Goal: Task Accomplishment & Management: Complete application form

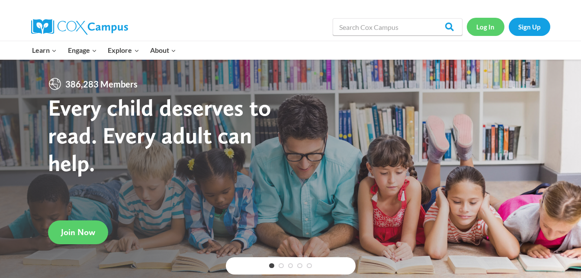
click at [487, 23] on link "Log In" at bounding box center [486, 27] width 38 height 18
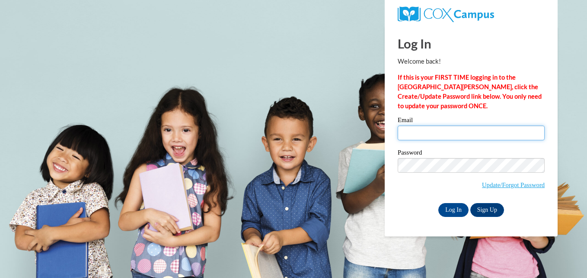
click at [454, 133] on input "Email" at bounding box center [471, 132] width 147 height 15
click at [341, 140] on body "This site uses cookies to help improve your learning experience. By continuing …" at bounding box center [293, 139] width 587 height 278
click at [443, 133] on input "Email" at bounding box center [471, 132] width 147 height 15
click at [365, 144] on body "This site uses cookies to help improve your learning experience. By continuing …" at bounding box center [293, 139] width 587 height 278
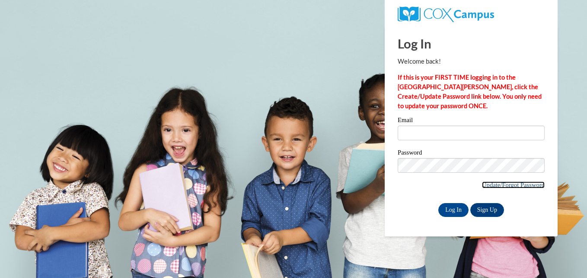
click at [520, 183] on link "Update/Forgot Password" at bounding box center [513, 184] width 63 height 7
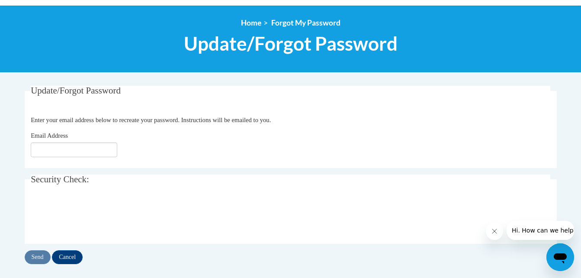
scroll to position [92, 0]
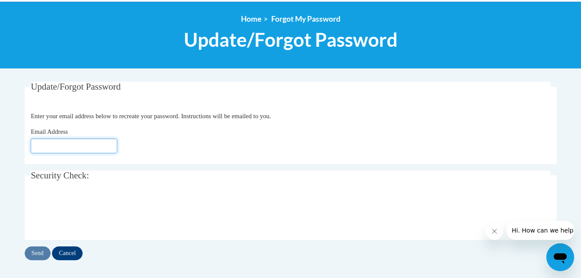
click at [99, 143] on input "Email Address" at bounding box center [74, 145] width 87 height 15
type input "[EMAIL_ADDRESS][DOMAIN_NAME]"
click at [183, 137] on div "Email Address aholley1@daltonstate.edu" at bounding box center [291, 140] width 520 height 26
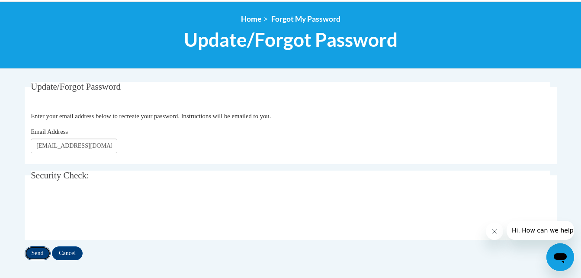
click at [42, 252] on input "Send" at bounding box center [38, 253] width 26 height 14
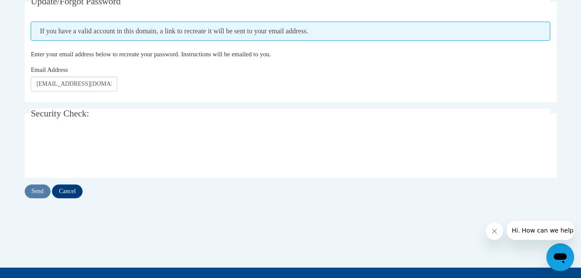
scroll to position [193, 0]
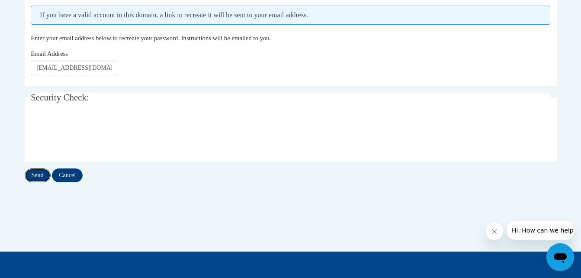
click at [37, 175] on input "Send" at bounding box center [38, 175] width 26 height 14
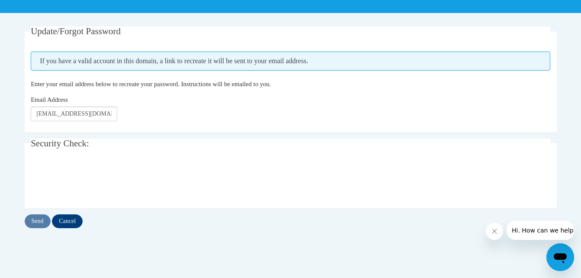
scroll to position [149, 0]
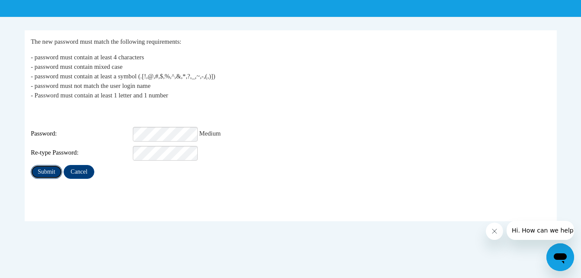
click at [55, 170] on input "Submit" at bounding box center [46, 172] width 31 height 14
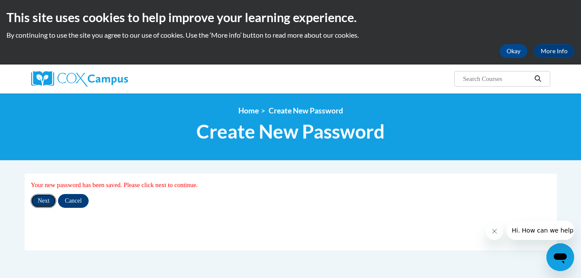
click at [46, 196] on input "Next" at bounding box center [44, 201] width 26 height 14
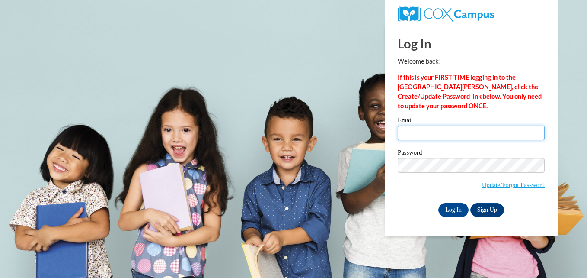
click at [419, 135] on input "Email" at bounding box center [471, 132] width 147 height 15
type input "[EMAIL_ADDRESS][DOMAIN_NAME]"
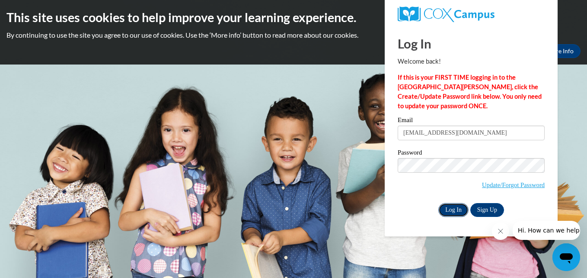
click at [460, 210] on input "Log In" at bounding box center [454, 210] width 30 height 14
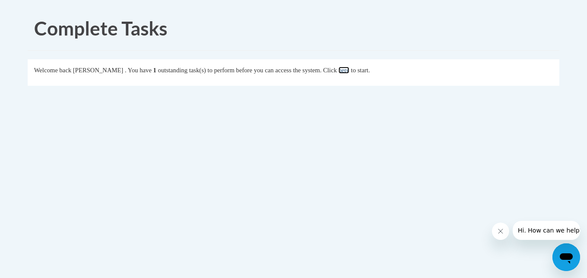
click at [350, 71] on link "here" at bounding box center [344, 70] width 11 height 7
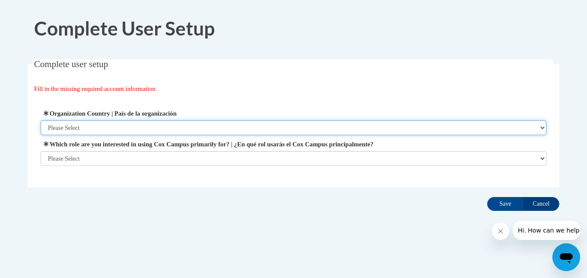
click at [527, 128] on select "Please Select United States | Estados Unidos Outside of the United States | Fue…" at bounding box center [294, 127] width 507 height 15
select select "ad49bcad-a171-4b2e-b99c-48b446064914"
click at [41, 120] on select "Please Select United States | Estados Unidos Outside of the United States | Fue…" at bounding box center [294, 127] width 507 height 15
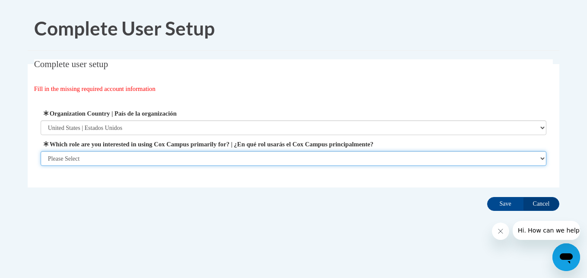
click at [452, 157] on select "Please Select College/University | Colegio/Universidad Community/Nonprofit Part…" at bounding box center [294, 158] width 507 height 15
click at [41, 166] on select "Please Select College/University | Colegio/Universidad Community/Nonprofit Part…" at bounding box center [294, 158] width 507 height 15
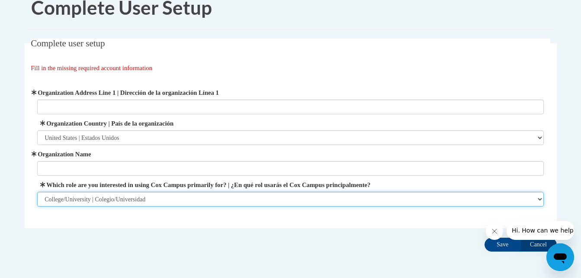
scroll to position [56, 0]
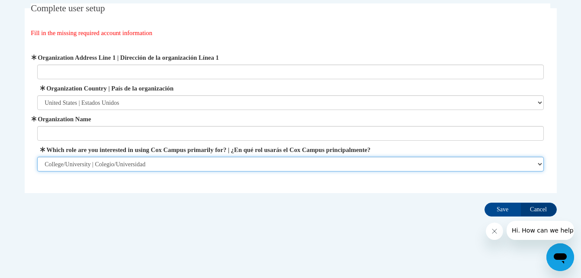
click at [482, 160] on select "Please Select College/University | Colegio/Universidad Community/Nonprofit Part…" at bounding box center [290, 164] width 507 height 15
click at [37, 157] on select "Please Select College/University | Colegio/Universidad Community/Nonprofit Part…" at bounding box center [290, 164] width 507 height 15
click at [325, 168] on select "Please Select College/University | Colegio/Universidad Community/Nonprofit Part…" at bounding box center [290, 164] width 507 height 15
select select "fbf2d438-af2f-41f8-98f1-81c410e29de3"
click at [37, 157] on select "Please Select College/University | Colegio/Universidad Community/Nonprofit Part…" at bounding box center [290, 164] width 507 height 15
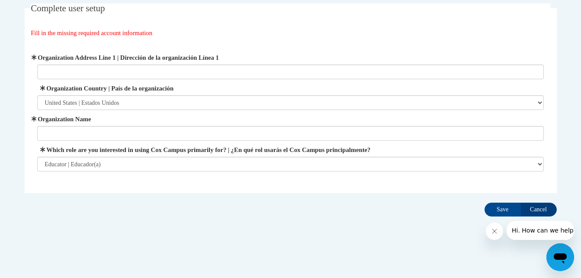
click at [270, 222] on div "Complete User Setup Complete user setup Fill in the missing required account in…" at bounding box center [290, 111] width 545 height 321
click at [502, 207] on input "Save" at bounding box center [502, 209] width 36 height 14
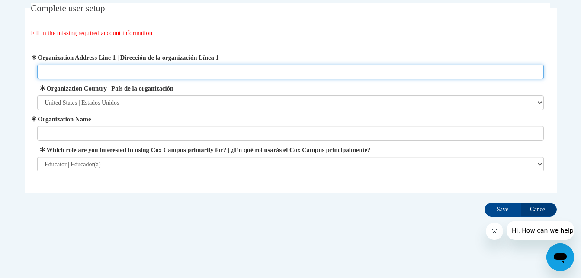
scroll to position [50, 0]
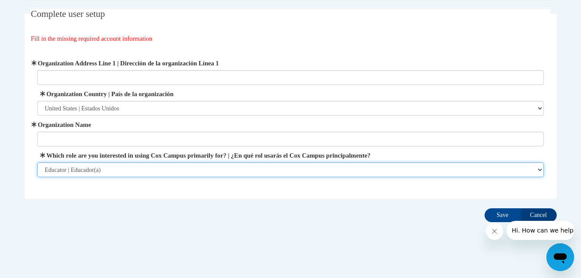
click at [325, 167] on select "Please Select College/University | Colegio/Universidad Community/Nonprofit Part…" at bounding box center [290, 169] width 507 height 15
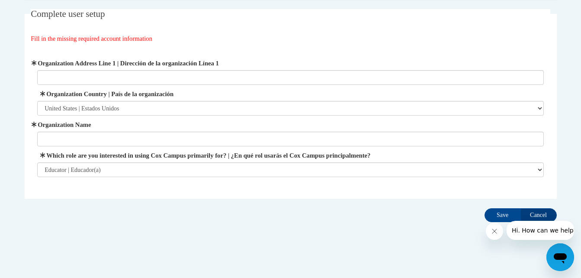
click at [259, 263] on div "Complete User Setup Complete user setup Fill in the missing required account in…" at bounding box center [290, 116] width 545 height 321
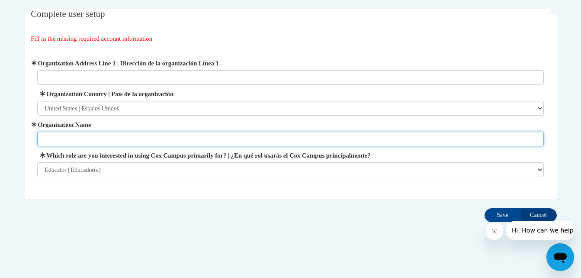
click at [270, 141] on input "Organization Name" at bounding box center [290, 139] width 507 height 15
type input "Dalton State Colllege"
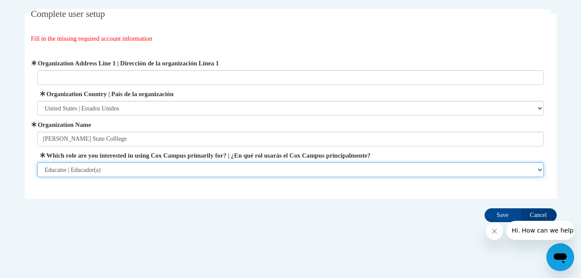
click at [337, 173] on select "Please Select College/University | Colegio/Universidad Community/Nonprofit Part…" at bounding box center [290, 169] width 507 height 15
select select "5a18ea06-2b54-4451-96f2-d152daf9eac5"
click at [37, 162] on select "Please Select College/University | Colegio/Universidad Community/Nonprofit Part…" at bounding box center [290, 169] width 507 height 15
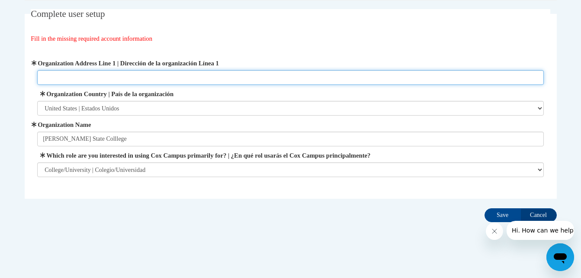
click at [161, 74] on input "Organization Address Line 1 | Dirección de la organización Línea 1" at bounding box center [290, 77] width 507 height 15
paste input "650 College Dr, Dalton, GA 30720"
type input "650 College Dr, Dalton, GA 30720"
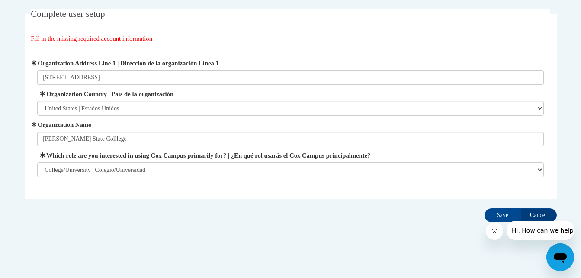
click at [390, 212] on div "Complete user setup Fill in the missing required account information User Profi…" at bounding box center [290, 117] width 545 height 216
click at [499, 211] on input "Save" at bounding box center [502, 215] width 36 height 14
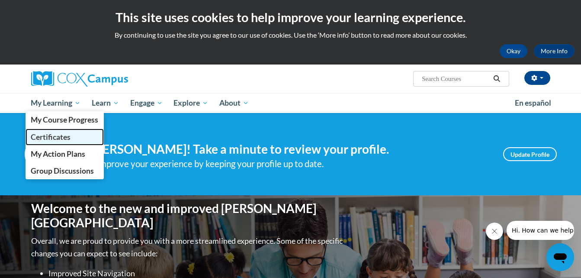
click at [64, 131] on link "Certificates" at bounding box center [65, 136] width 79 height 17
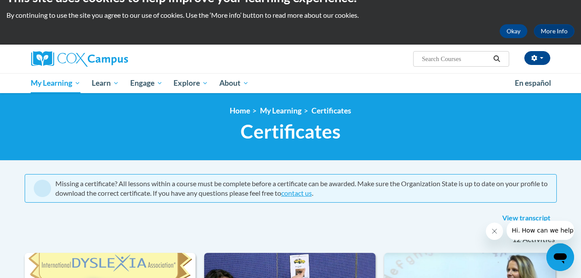
scroll to position [13, 0]
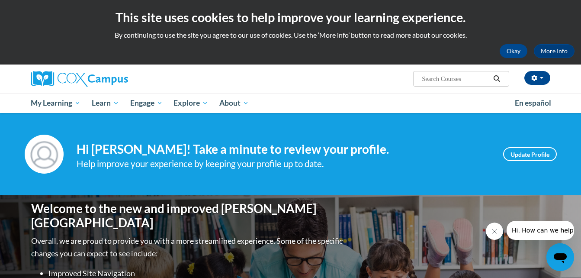
click at [465, 82] on input "Search..." at bounding box center [455, 79] width 69 height 10
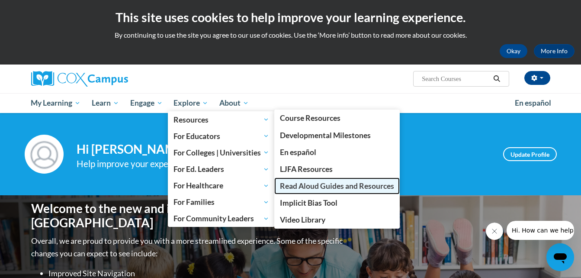
click at [316, 186] on span "Read Aloud Guides and Resources" at bounding box center [337, 185] width 114 height 9
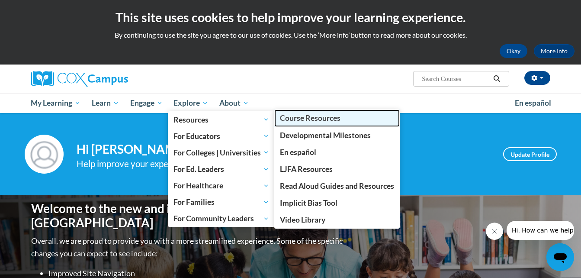
click at [333, 119] on span "Course Resources" at bounding box center [310, 117] width 61 height 9
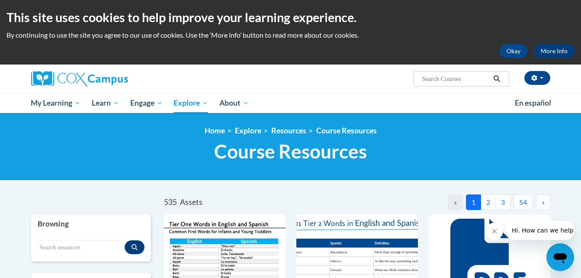
click at [469, 77] on input "Search..." at bounding box center [455, 79] width 69 height 10
type input "oral reading fluency passages"
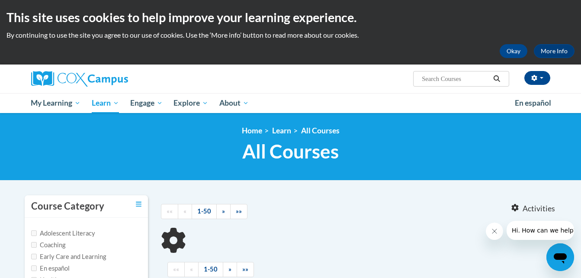
type input "oral reading fluency passages"
